Goal: Navigation & Orientation: Find specific page/section

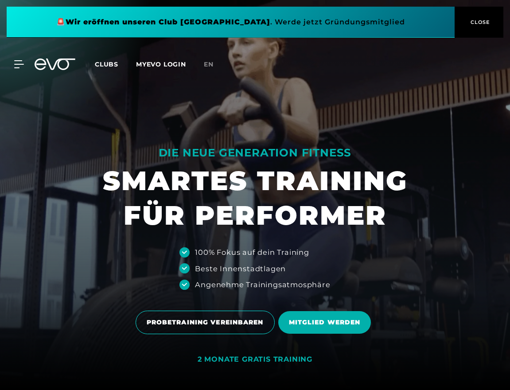
click at [487, 21] on span "CLOSE" at bounding box center [479, 22] width 22 height 8
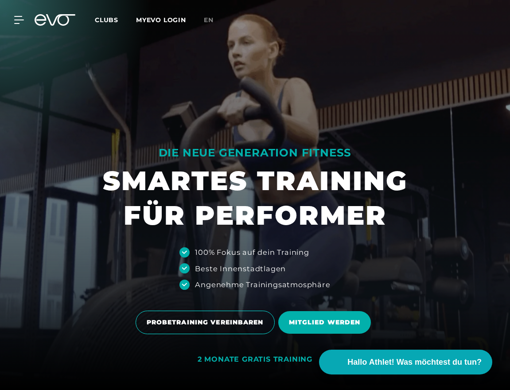
click at [20, 24] on div "MyEVO Login Über EVO Mitgliedschaften Probetraining TAGESPASS EVO Studios [GEOG…" at bounding box center [255, 20] width 506 height 26
click at [21, 20] on icon at bounding box center [21, 19] width 12 height 7
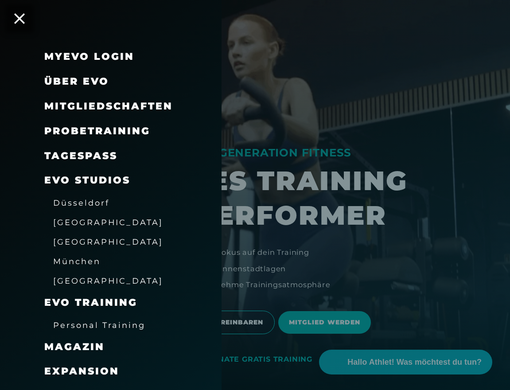
scroll to position [18, 0]
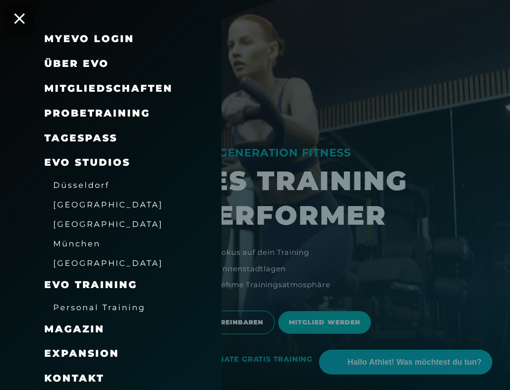
click at [87, 224] on span "[GEOGRAPHIC_DATA]" at bounding box center [108, 223] width 110 height 9
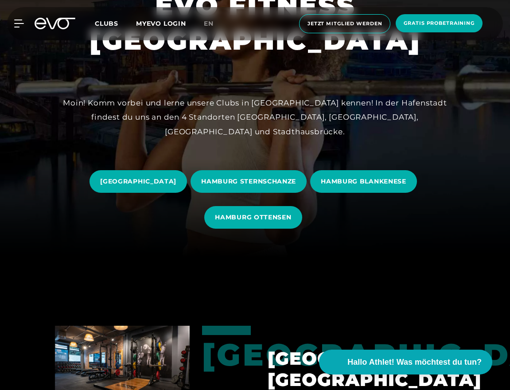
scroll to position [119, 0]
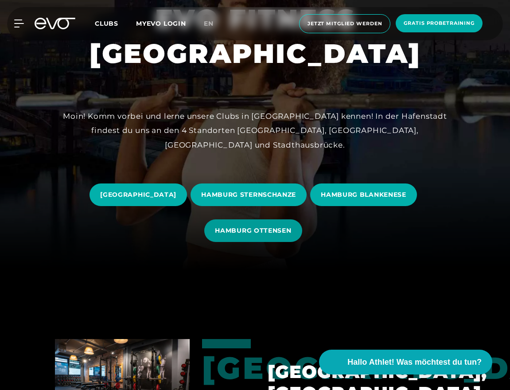
click at [280, 232] on span "HAMBURG OTTENSEN" at bounding box center [253, 230] width 76 height 9
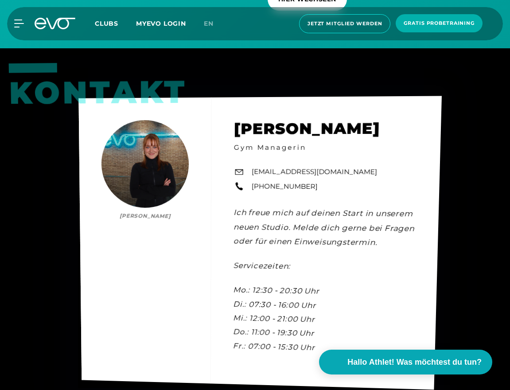
scroll to position [2599, 0]
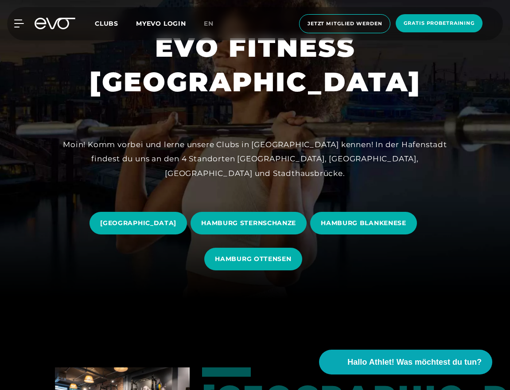
scroll to position [112, 0]
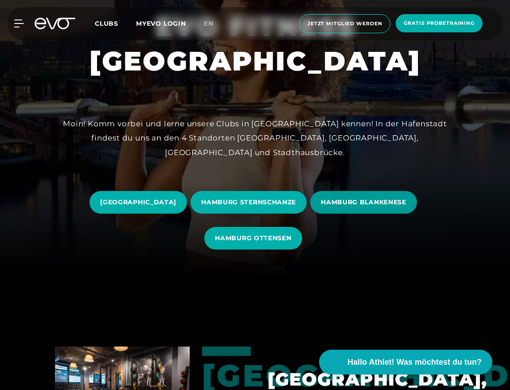
click at [392, 196] on span "HAMBURG BLANKENESE" at bounding box center [363, 202] width 107 height 23
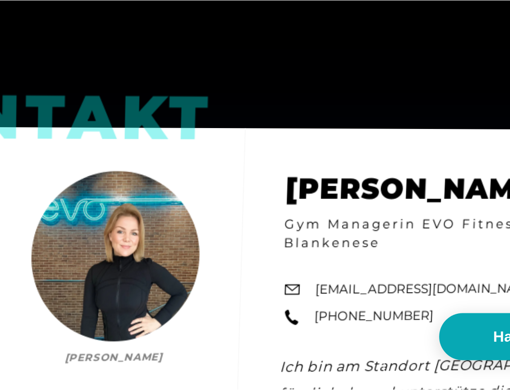
scroll to position [2402, 0]
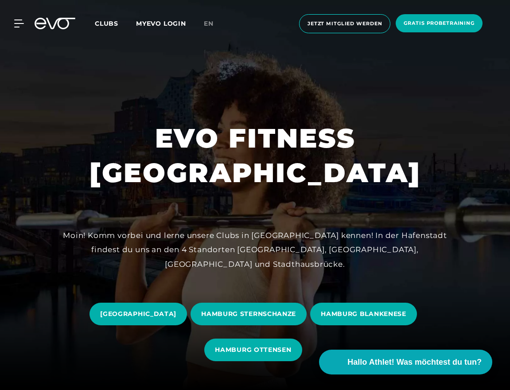
click at [61, 20] on icon at bounding box center [60, 24] width 29 height 12
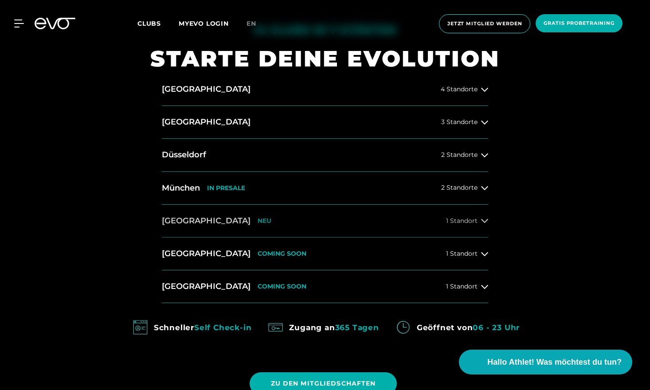
scroll to position [412, 0]
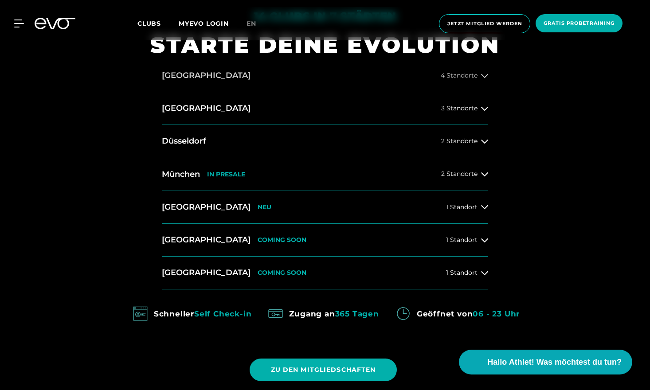
click at [458, 74] on span "4 Standorte" at bounding box center [458, 75] width 37 height 7
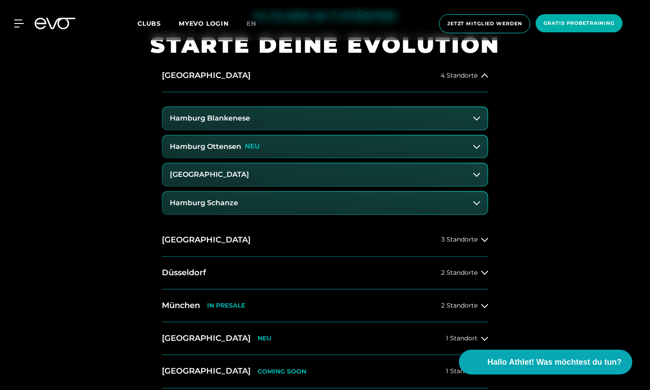
click at [257, 143] on p "NEU" at bounding box center [252, 147] width 15 height 8
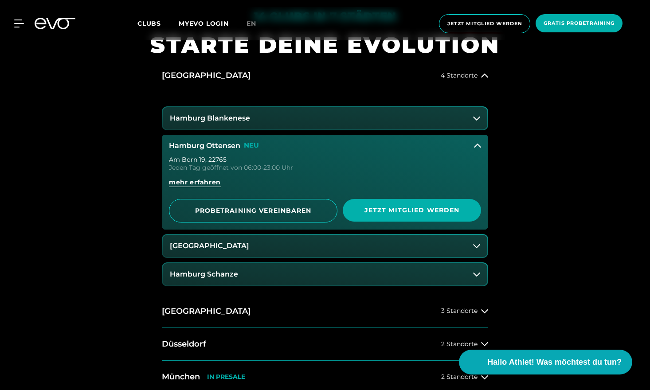
click at [217, 144] on h3 "Hamburg Ottensen" at bounding box center [204, 146] width 71 height 8
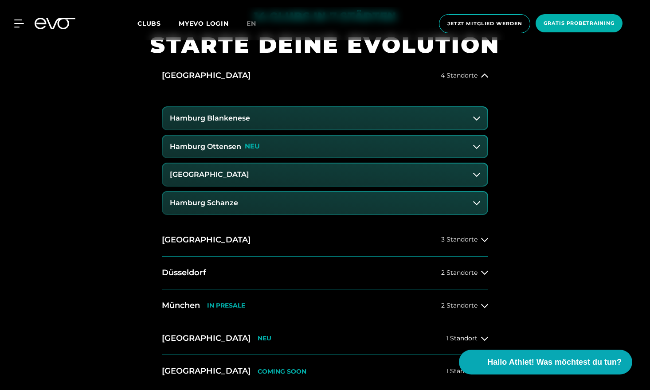
click at [217, 144] on h3 "Hamburg Ottensen" at bounding box center [205, 147] width 71 height 8
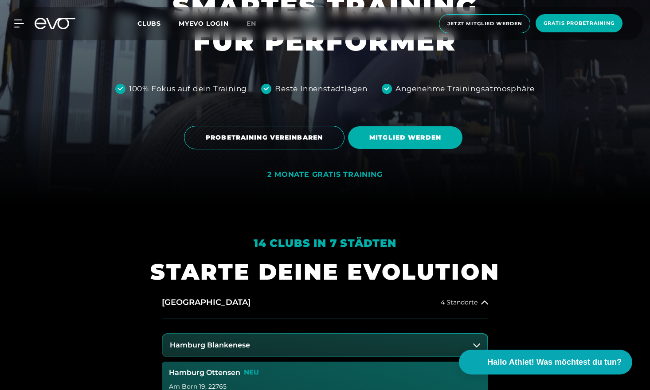
scroll to position [144, 0]
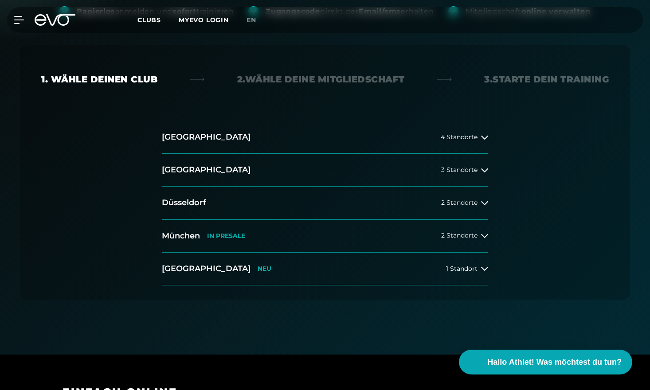
scroll to position [139, 0]
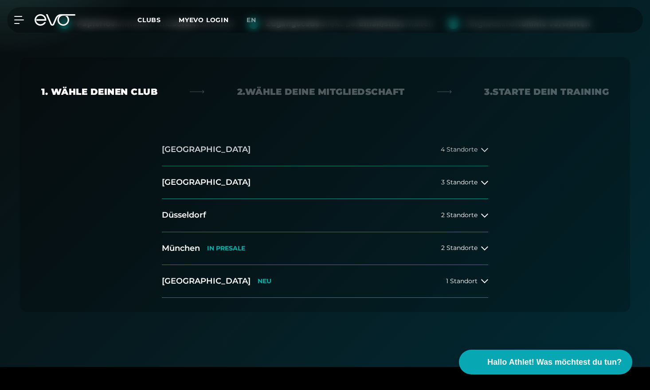
click at [475, 142] on button "Hamburg 4 Standorte" at bounding box center [325, 149] width 326 height 33
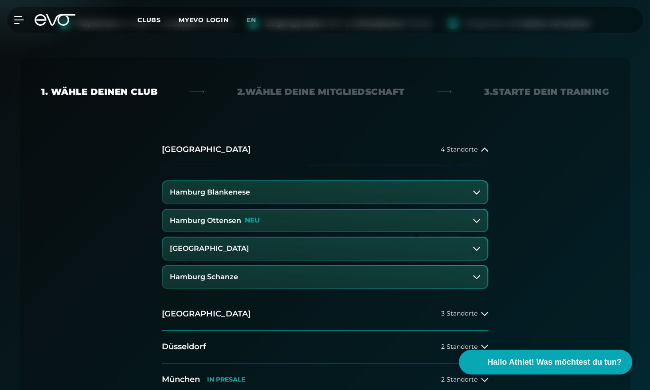
click at [261, 227] on button "Hamburg Ottensen NEU" at bounding box center [325, 221] width 324 height 22
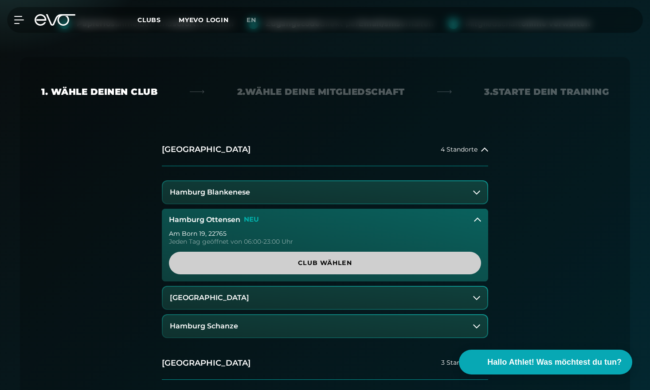
click at [312, 269] on link "Club wählen" at bounding box center [325, 263] width 312 height 23
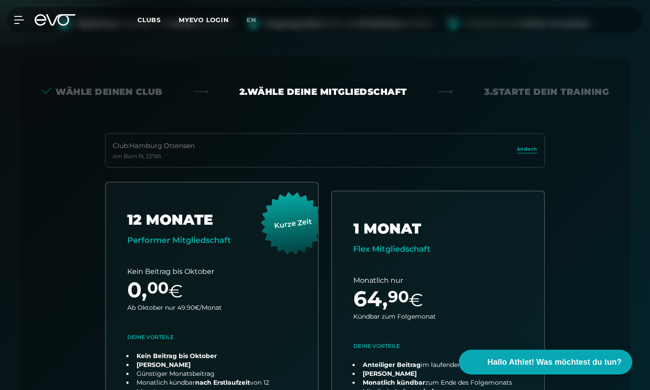
scroll to position [196, 0]
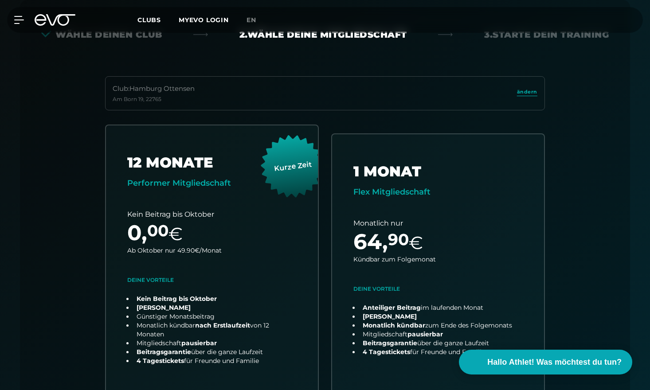
click at [578, 244] on div "Club : Hamburg Ottensen Am Born 19 , 22765 ändern 12 MONATE Performer Mitglieds…" at bounding box center [324, 273] width 567 height 395
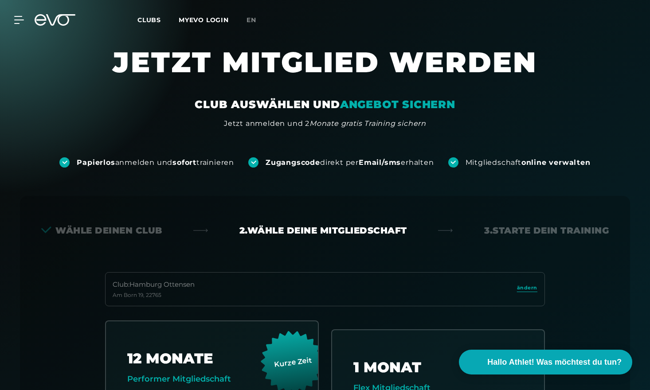
scroll to position [0, 0]
